Goal: Task Accomplishment & Management: Manage account settings

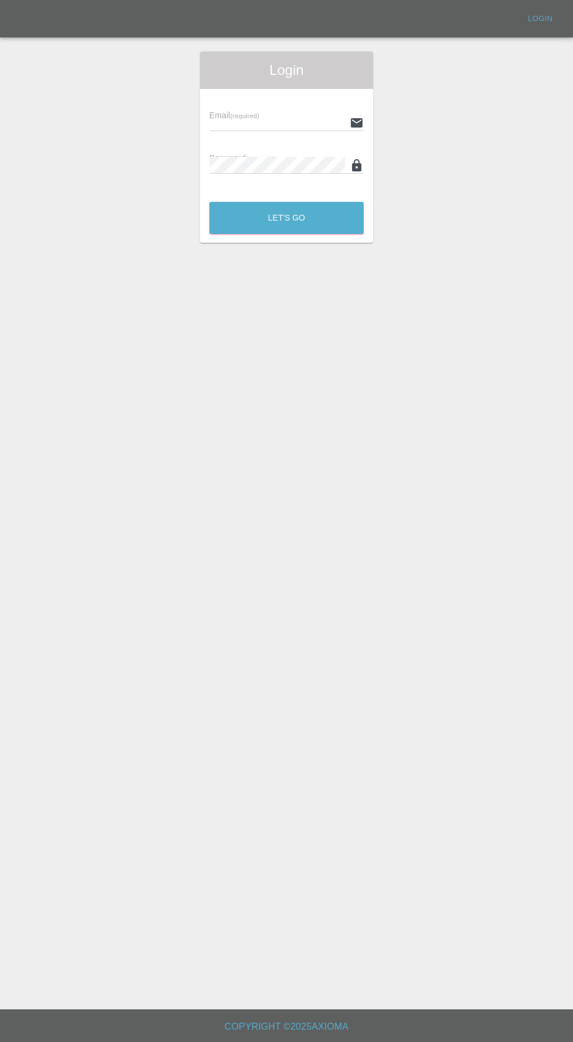
click at [227, 122] on input "text" at bounding box center [277, 122] width 136 height 17
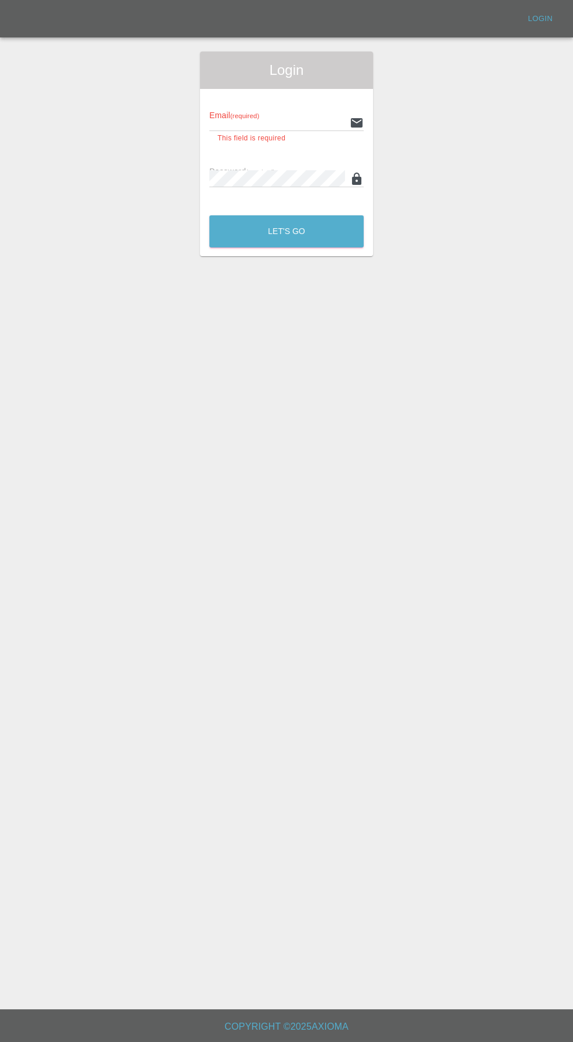
type input "[EMAIL_ADDRESS][DOMAIN_NAME]"
click at [209, 215] on button "Let's Go" at bounding box center [286, 231] width 154 height 32
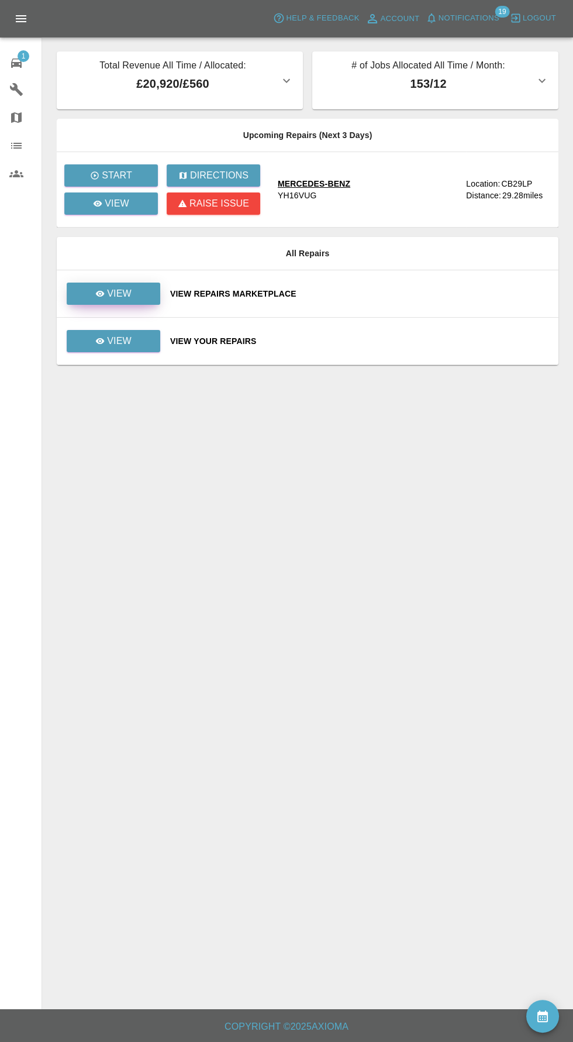
click at [124, 287] on p "View" at bounding box center [119, 294] width 25 height 14
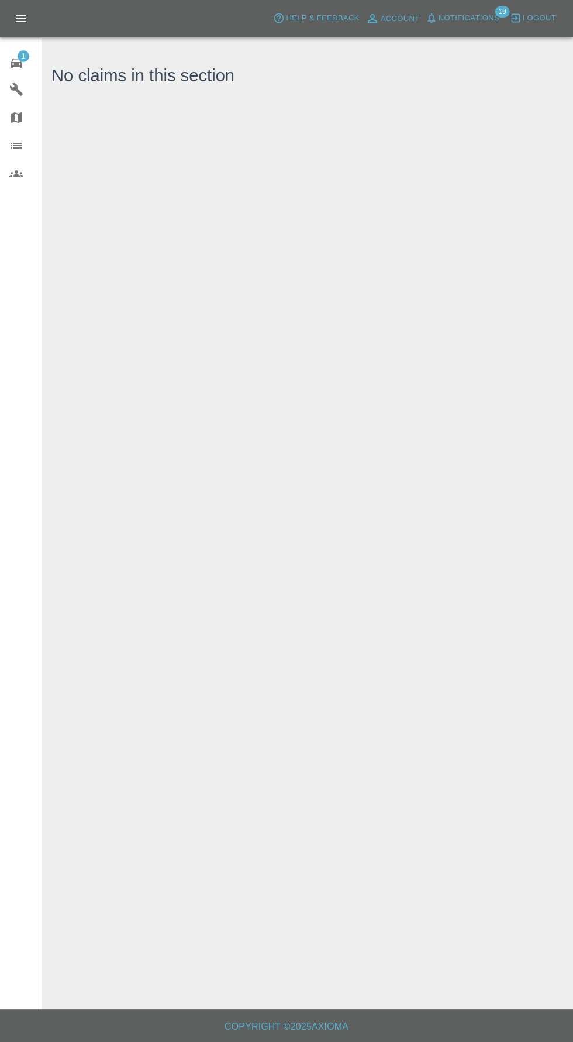
click at [25, 66] on div "1" at bounding box center [25, 61] width 33 height 17
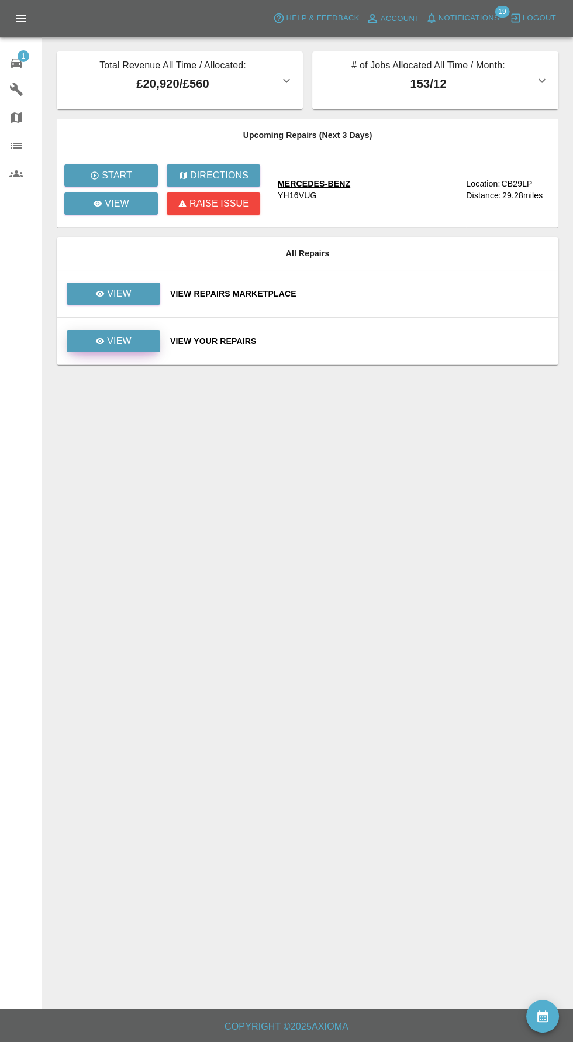
click at [125, 346] on p "View" at bounding box center [119, 341] width 25 height 14
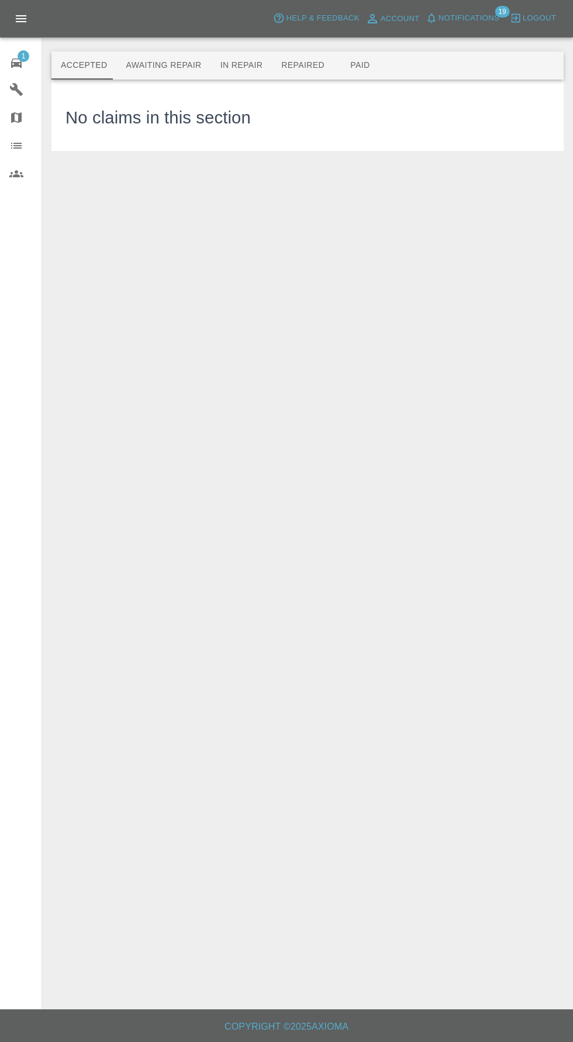
click at [144, 75] on button "Awaiting Repair" at bounding box center [163, 65] width 94 height 28
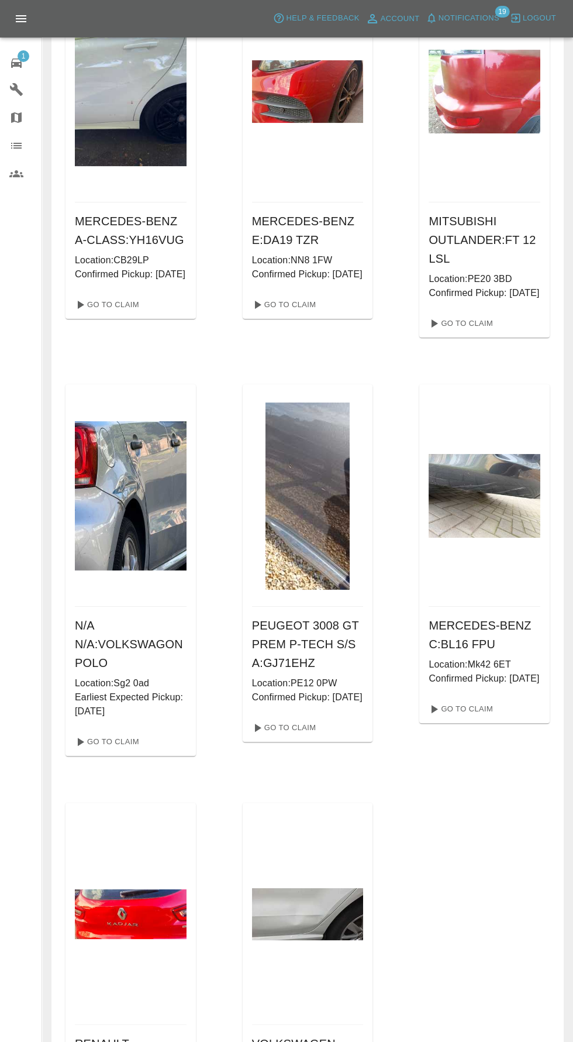
scroll to position [218, 0]
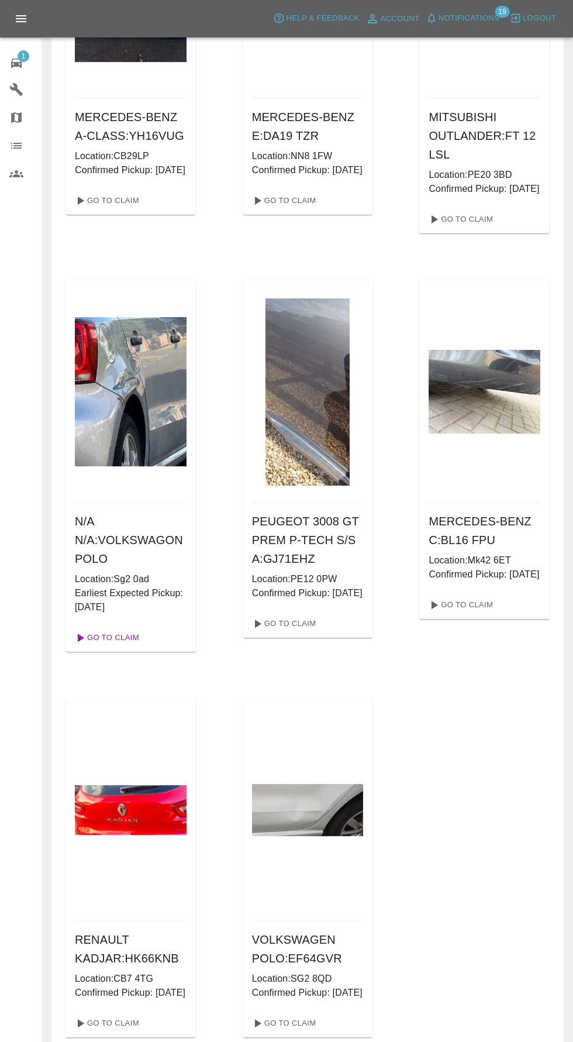
click at [98, 647] on link "Go To Claim" at bounding box center [106, 637] width 72 height 19
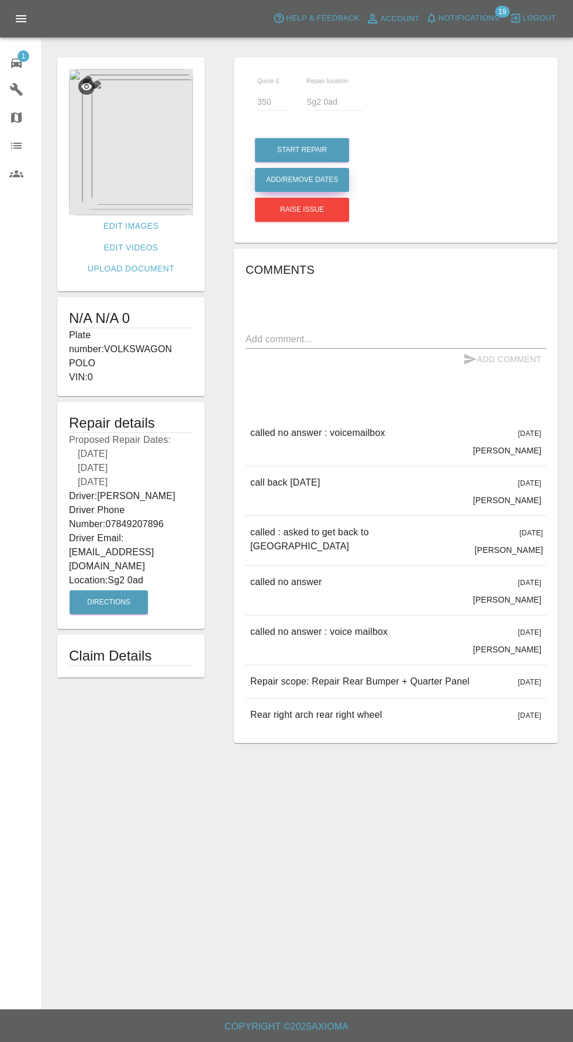
click at [292, 183] on button "Add/Remove Dates" at bounding box center [302, 180] width 94 height 24
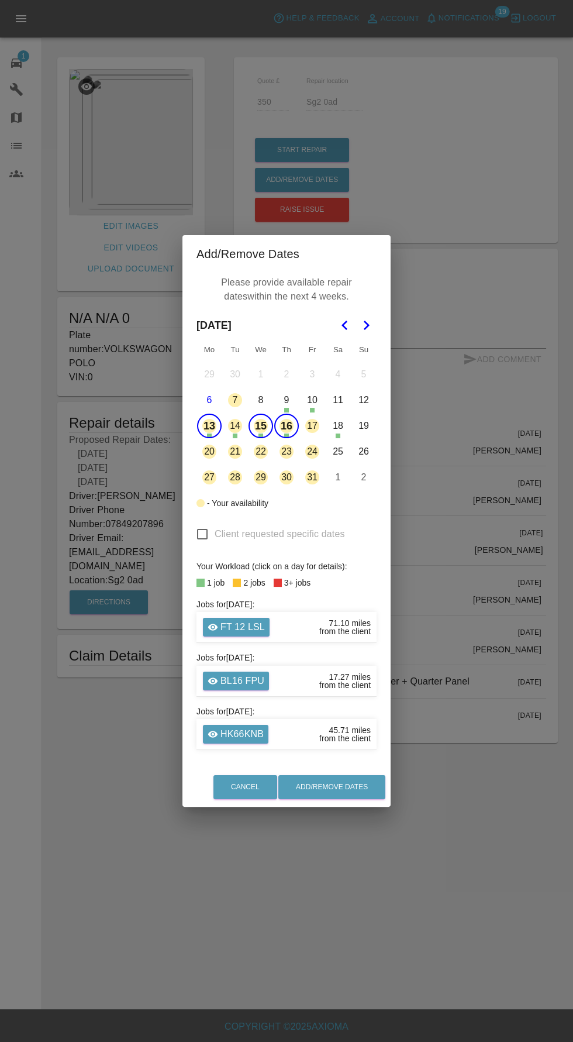
click at [212, 438] on button "13" at bounding box center [209, 426] width 25 height 25
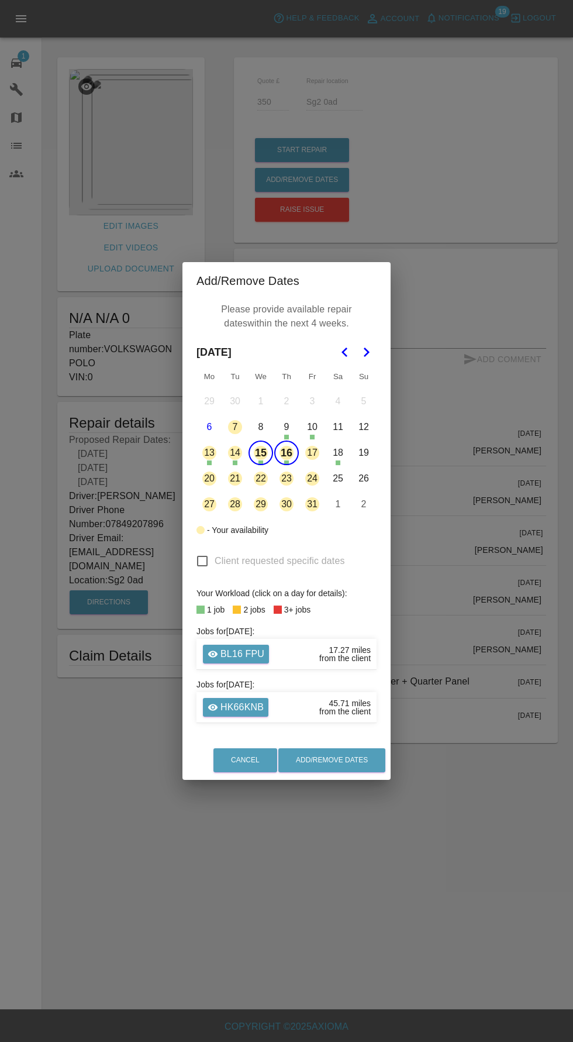
click at [260, 465] on button "15" at bounding box center [261, 453] width 25 height 25
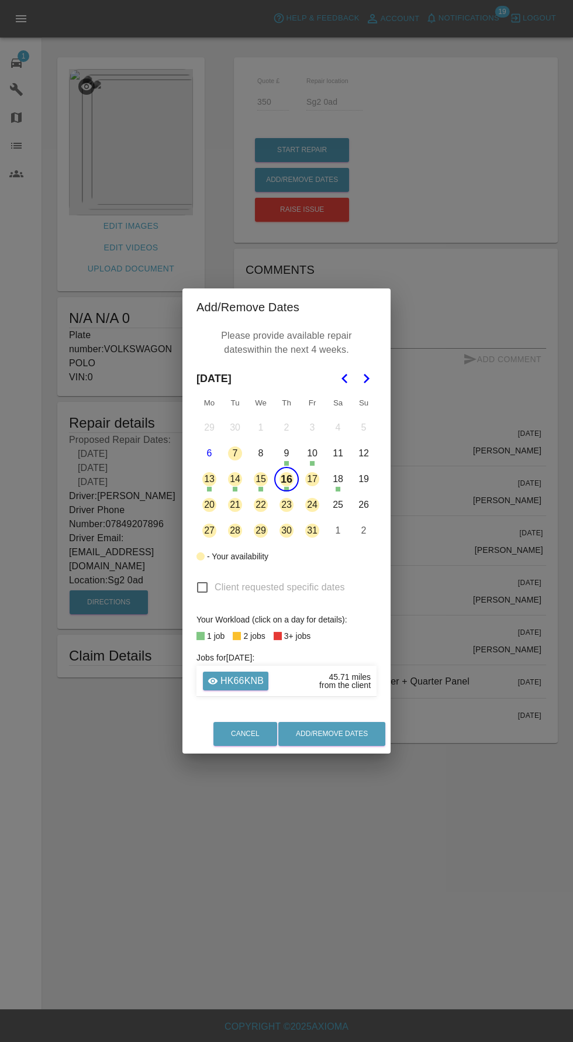
click at [286, 491] on button "16" at bounding box center [286, 479] width 25 height 25
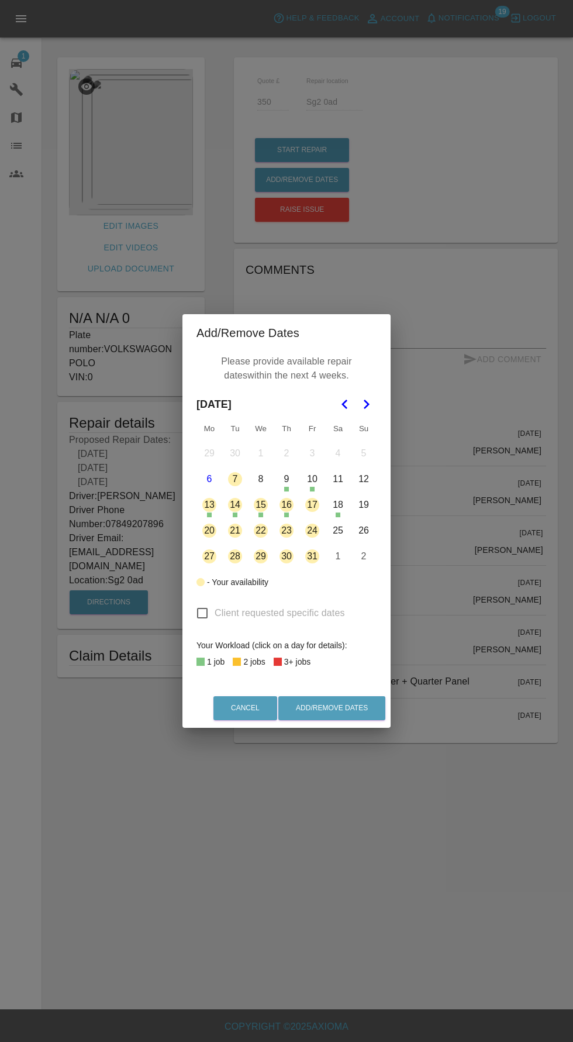
click at [209, 543] on button "20" at bounding box center [209, 530] width 25 height 25
click at [234, 543] on button "21" at bounding box center [235, 530] width 25 height 25
click at [255, 543] on button "22" at bounding box center [261, 530] width 25 height 25
click at [363, 720] on button "Add/Remove Dates" at bounding box center [331, 708] width 107 height 24
